Goal: Transaction & Acquisition: Book appointment/travel/reservation

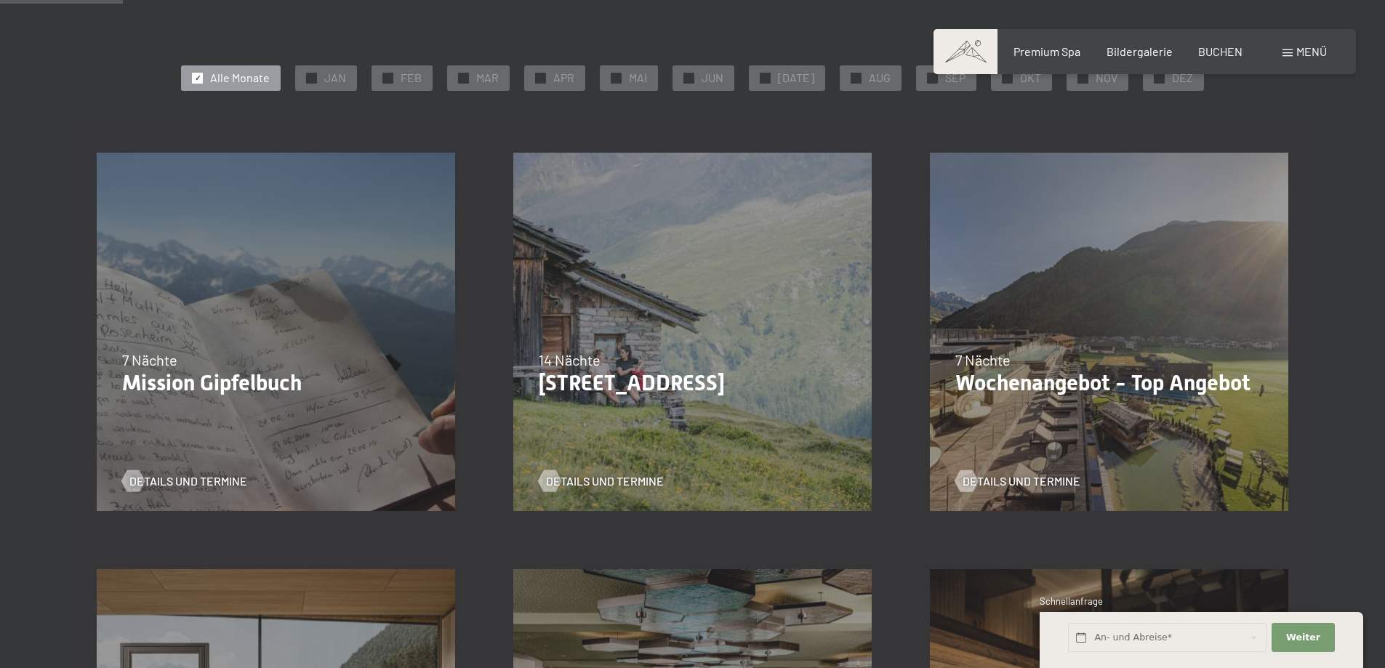
scroll to position [363, 0]
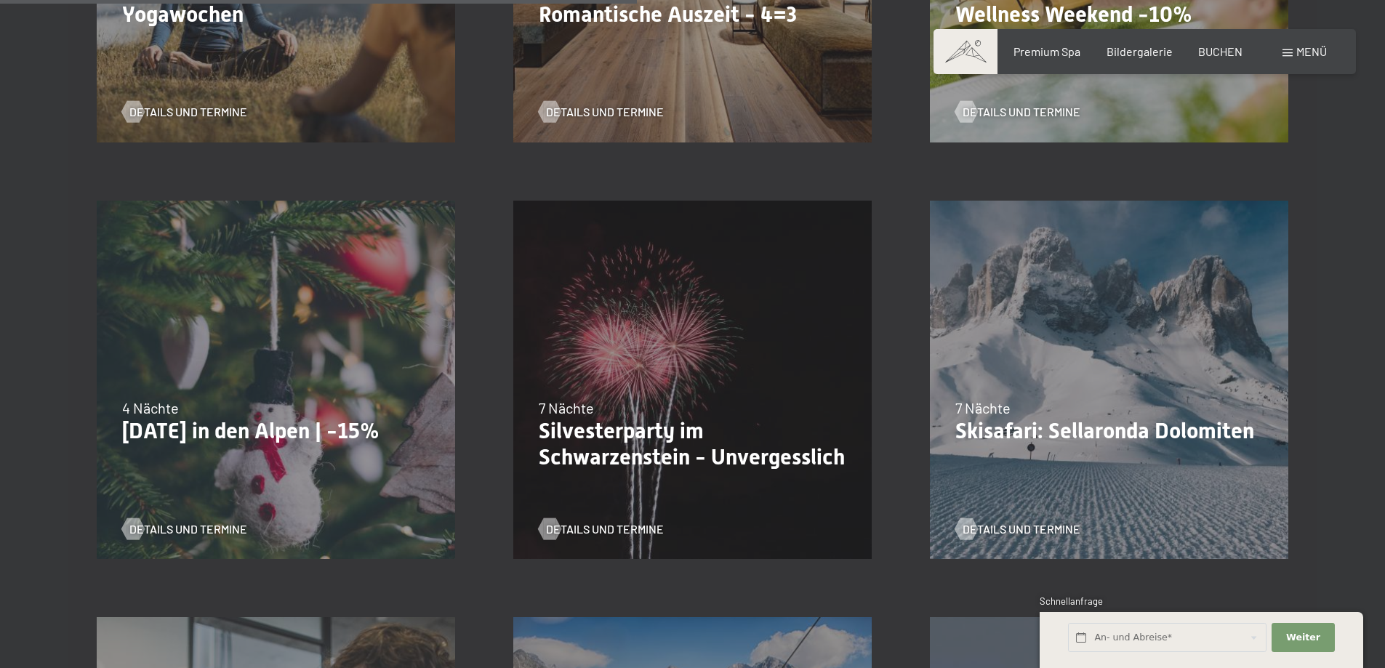
scroll to position [1526, 0]
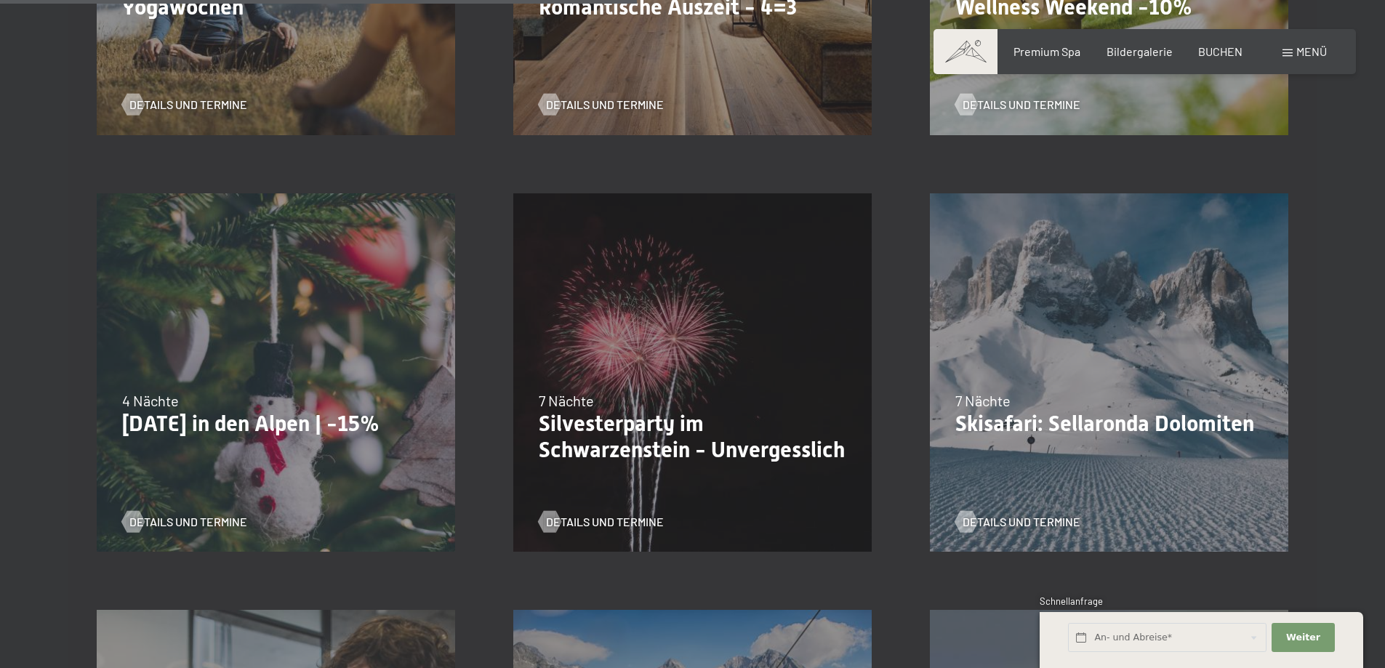
click at [669, 387] on div "26.12.2025–02.01.2026 7 Nächte Silvesterparty im Schwarzenstein - Unvergesslich…" at bounding box center [692, 372] width 416 height 416
click at [608, 520] on span "Details und Termine" at bounding box center [619, 522] width 118 height 16
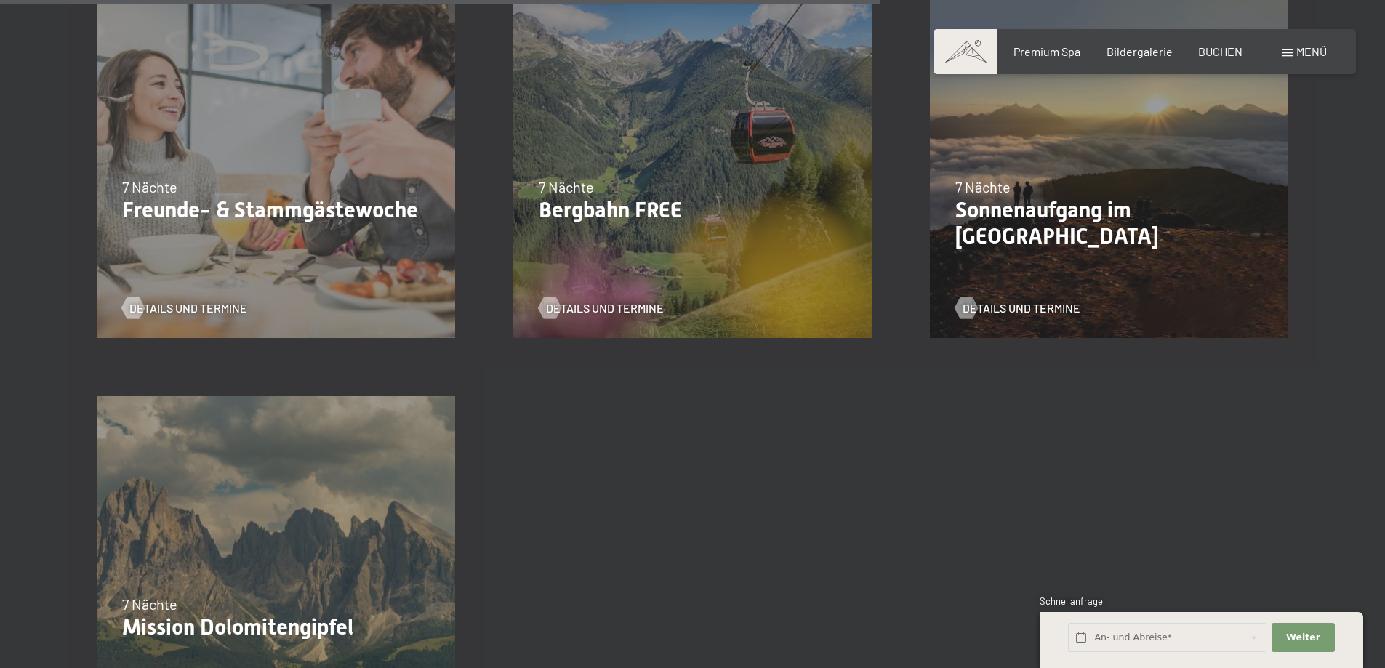
scroll to position [2108, 0]
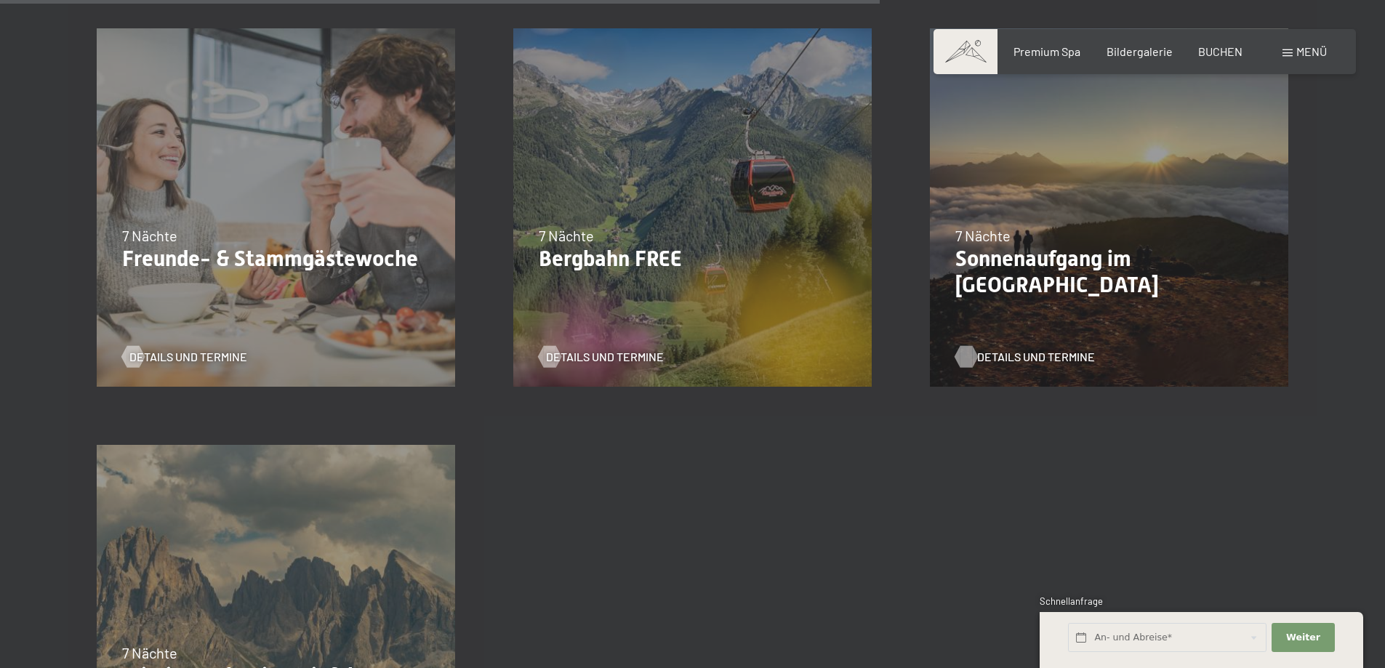
click at [1011, 350] on span "Details und Termine" at bounding box center [1036, 357] width 118 height 16
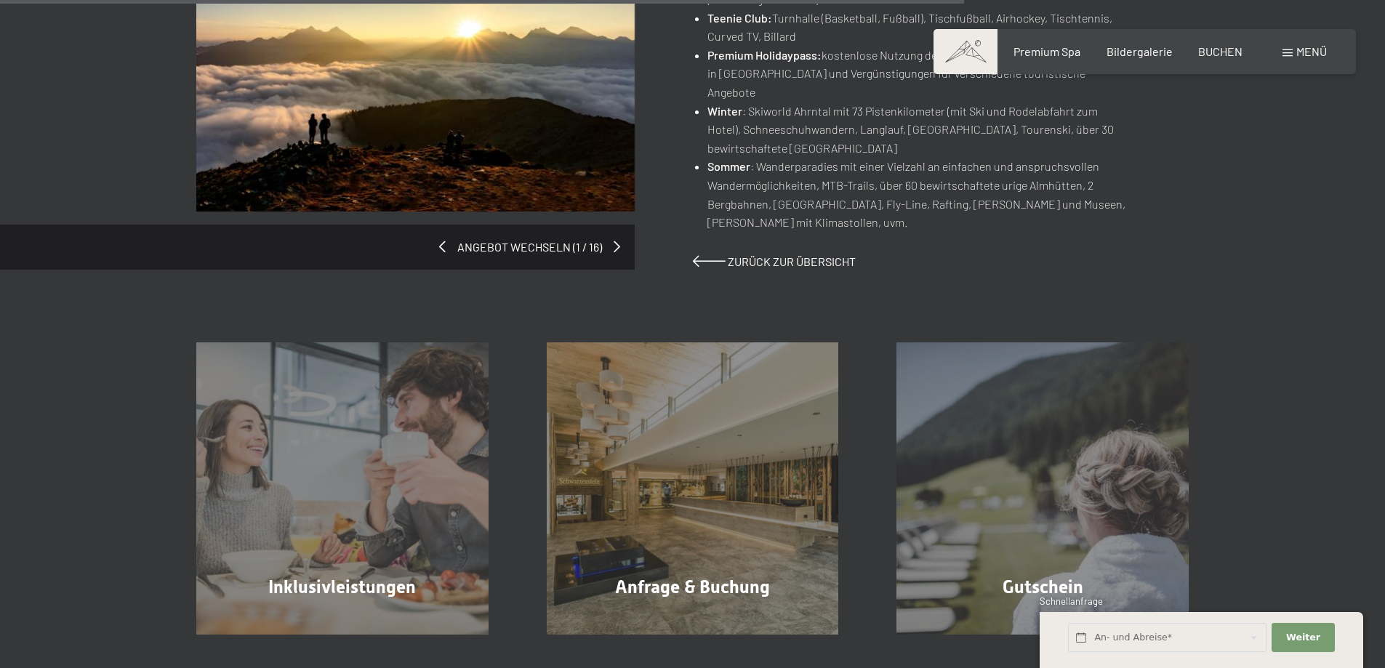
scroll to position [1163, 0]
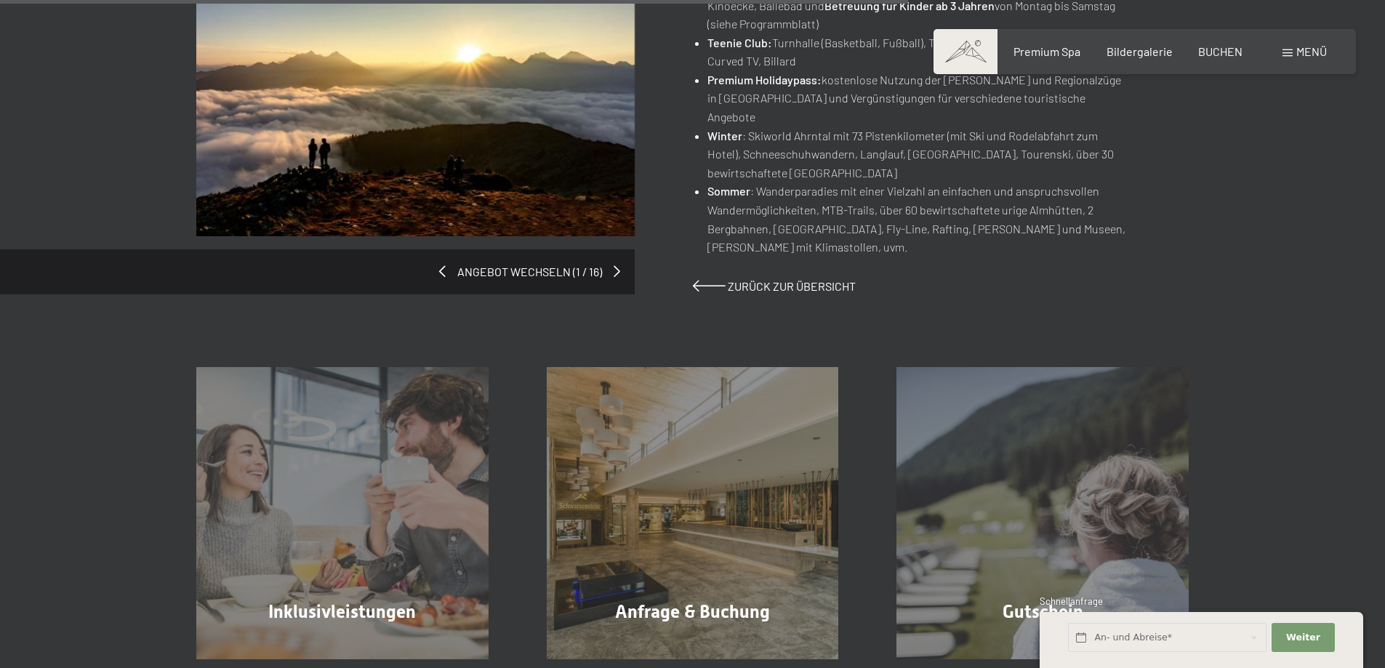
click at [612, 217] on div "Angebot wechseln (1 / 16)" at bounding box center [444, 142] width 496 height 305
click at [619, 265] on span at bounding box center [619, 271] width 7 height 12
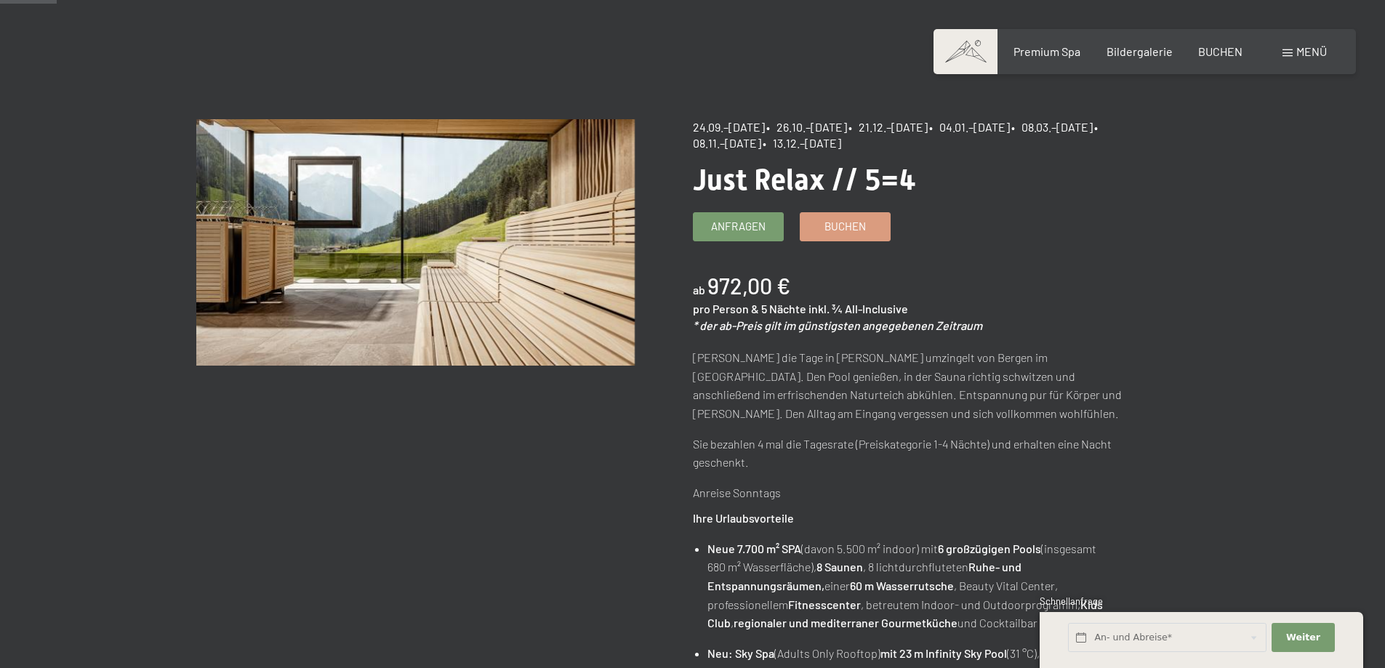
scroll to position [73, 0]
